Goal: Information Seeking & Learning: Find specific page/section

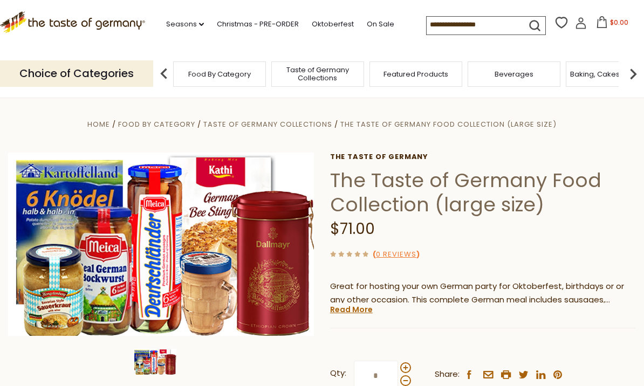
click at [433, 22] on input at bounding box center [472, 24] width 91 height 15
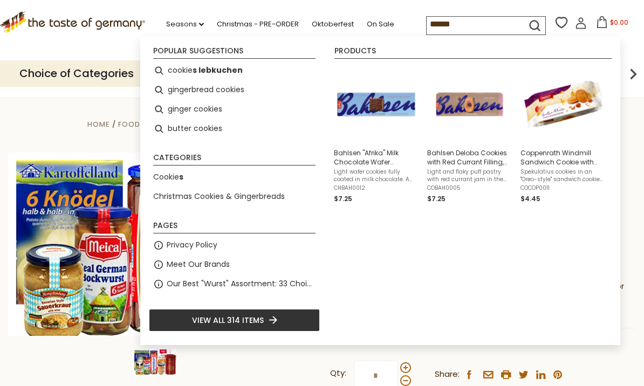
type input "*******"
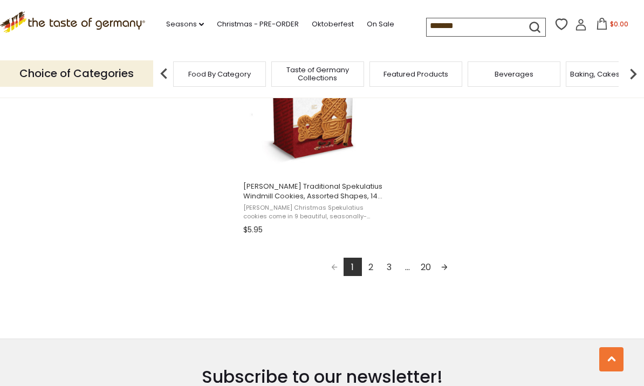
scroll to position [1953, 0]
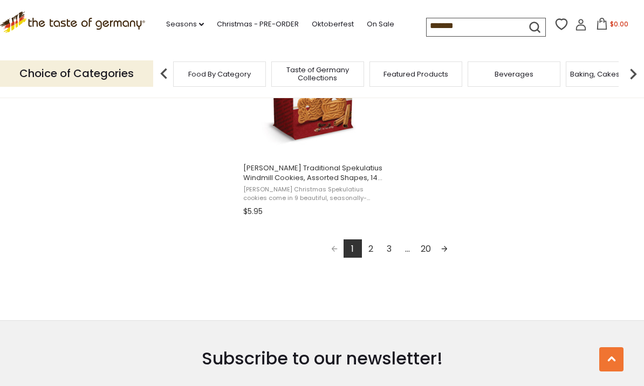
click at [370, 250] on link "2" at bounding box center [371, 249] width 18 height 18
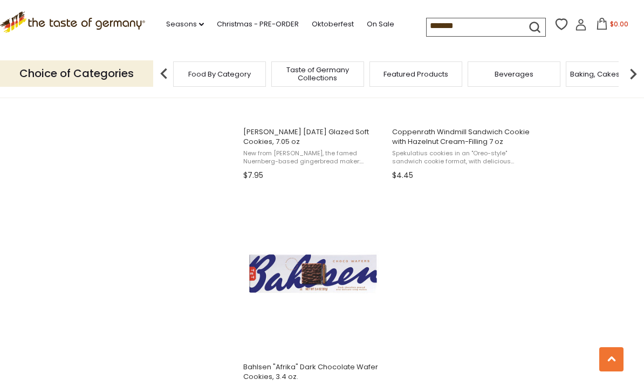
scroll to position [1836, 0]
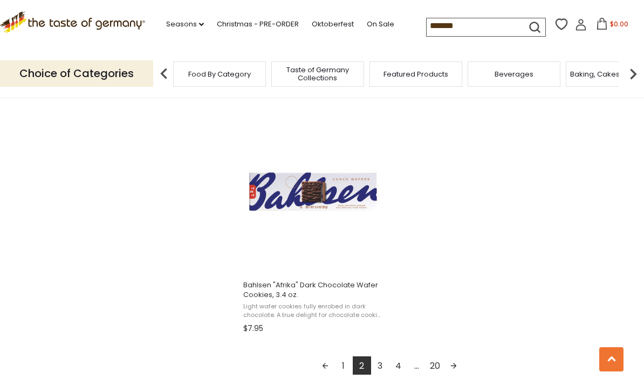
click at [377, 367] on link "3" at bounding box center [380, 366] width 18 height 18
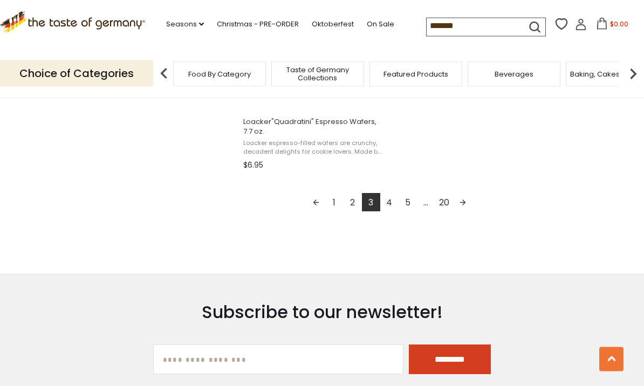
scroll to position [2017, 0]
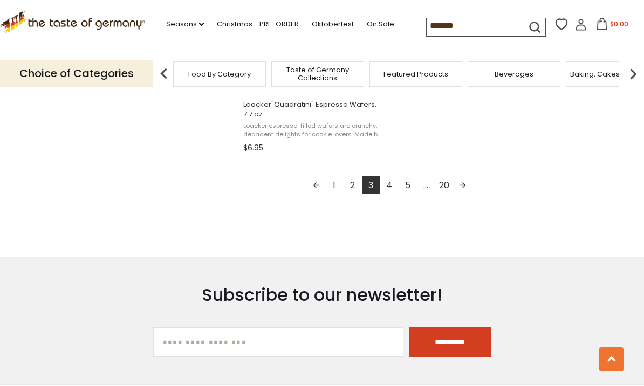
click at [390, 185] on link "4" at bounding box center [389, 185] width 18 height 18
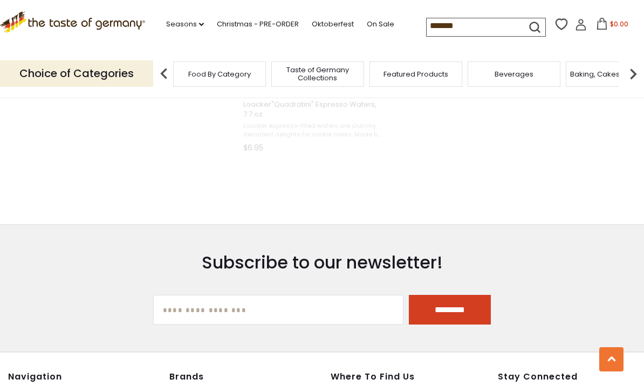
scroll to position [1424, 0]
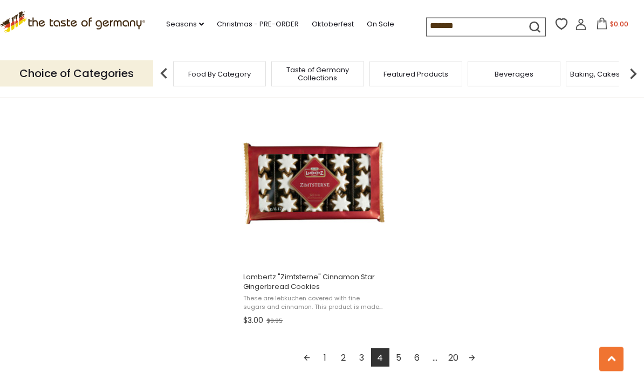
scroll to position [1846, 0]
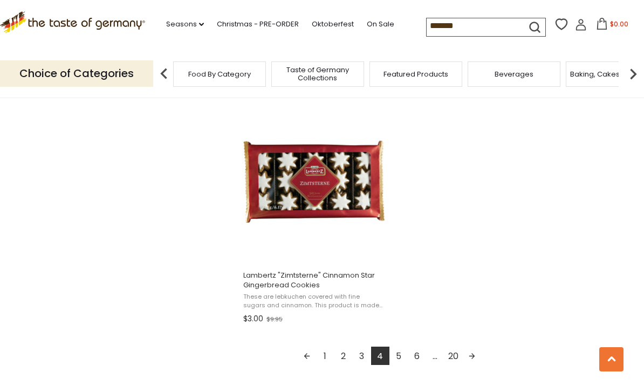
click at [398, 359] on link "5" at bounding box center [399, 356] width 18 height 18
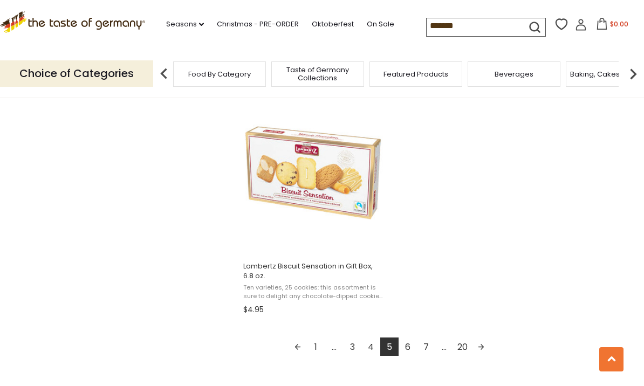
scroll to position [1891, 0]
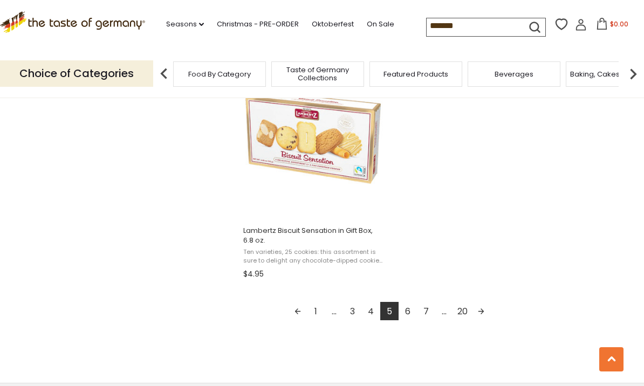
click at [410, 314] on link "6" at bounding box center [408, 311] width 18 height 18
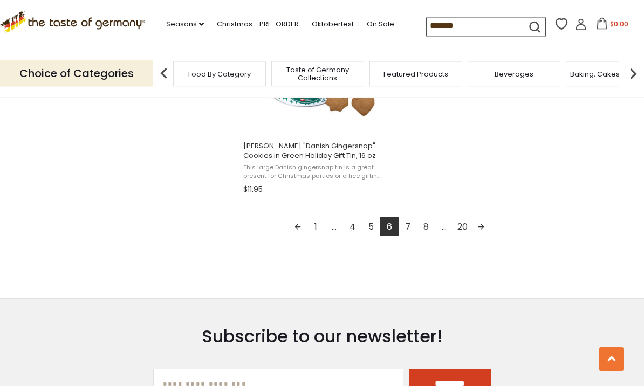
scroll to position [1976, 0]
click at [410, 223] on link "7" at bounding box center [408, 226] width 18 height 18
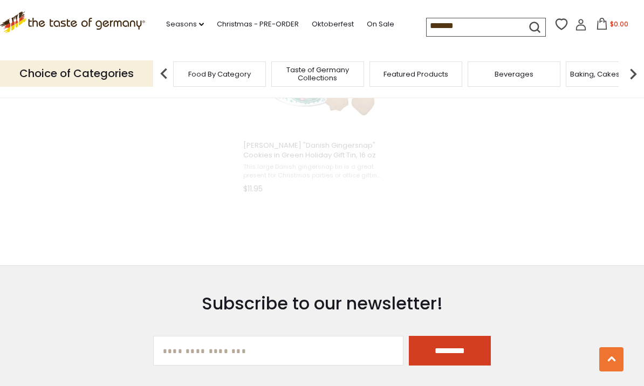
scroll to position [772, 0]
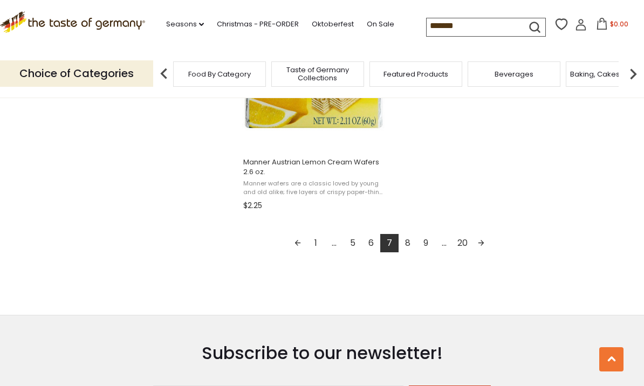
scroll to position [1831, 0]
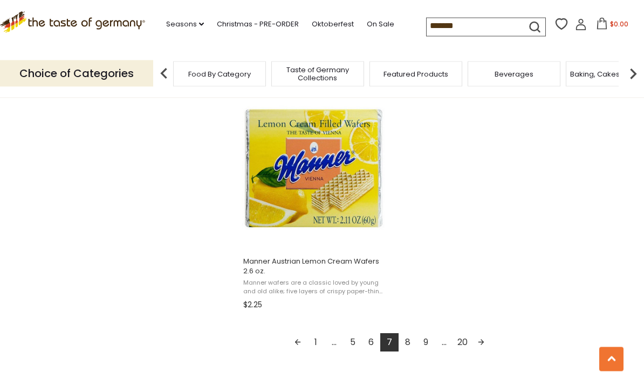
click at [410, 345] on link "8" at bounding box center [408, 343] width 18 height 18
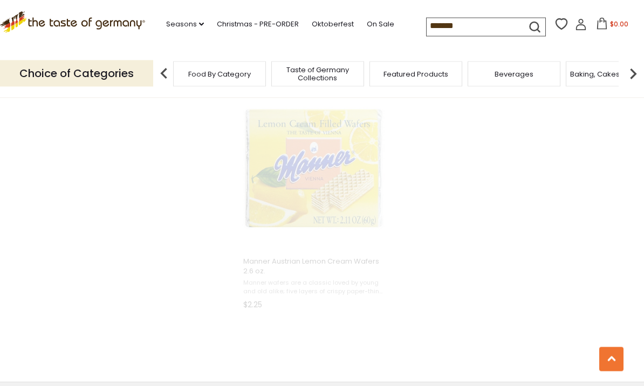
scroll to position [937, 0]
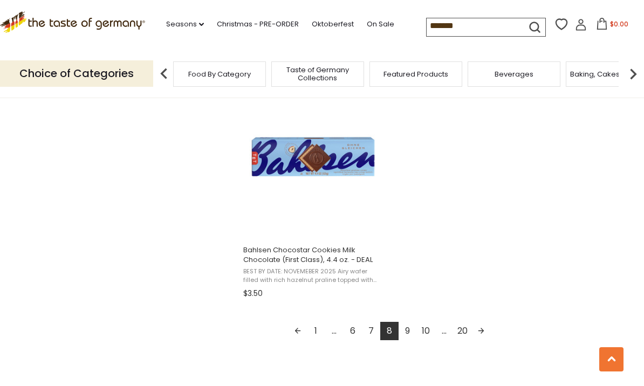
scroll to position [1854, 0]
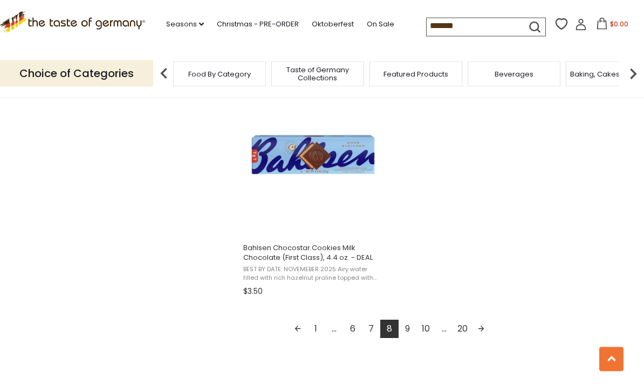
click at [435, 25] on input "*******" at bounding box center [472, 25] width 91 height 15
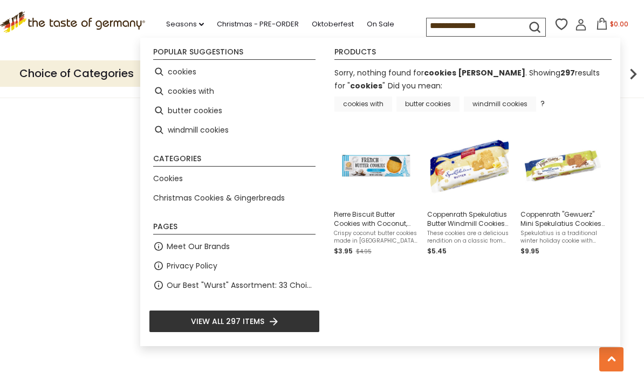
type input "*******"
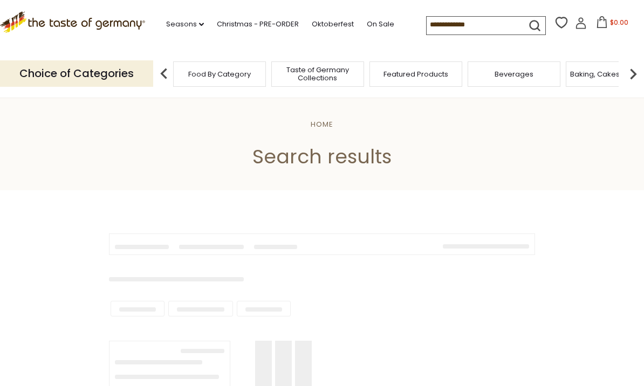
type input "*******"
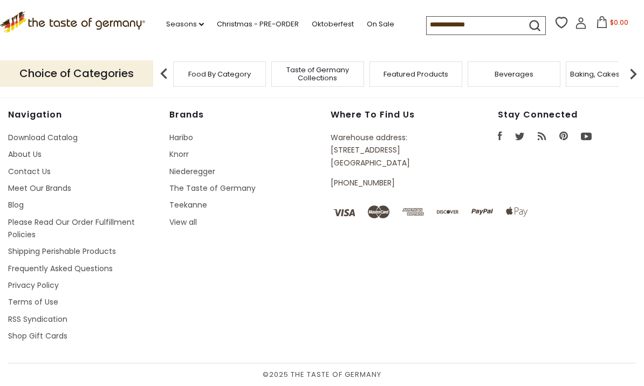
type input "*******"
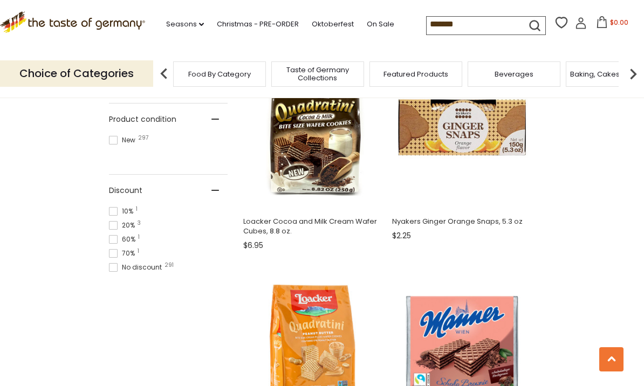
scroll to position [1892, 0]
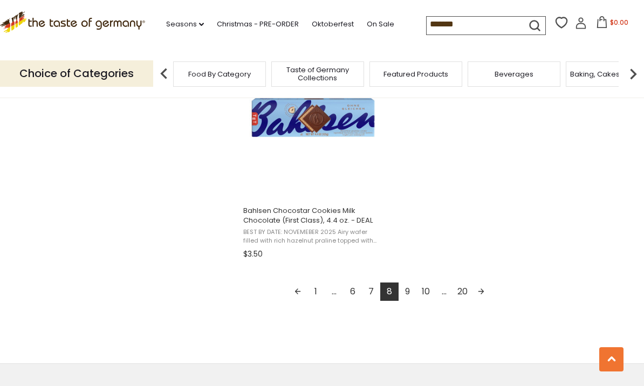
click at [348, 297] on link "6" at bounding box center [353, 292] width 18 height 18
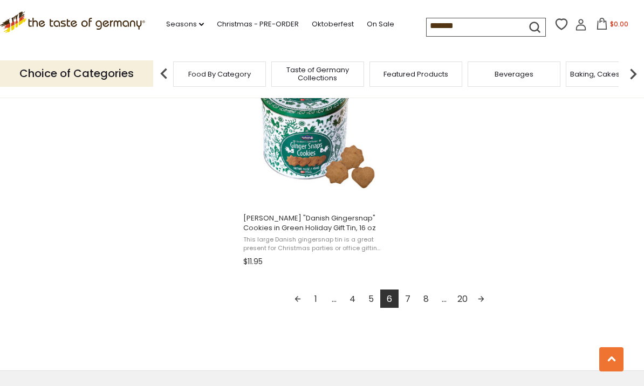
scroll to position [1903, 0]
click at [366, 303] on link "5" at bounding box center [371, 299] width 18 height 18
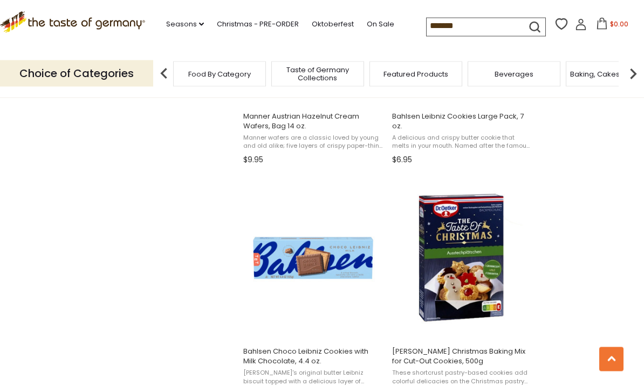
scroll to position [1064, 0]
